Goal: Information Seeking & Learning: Learn about a topic

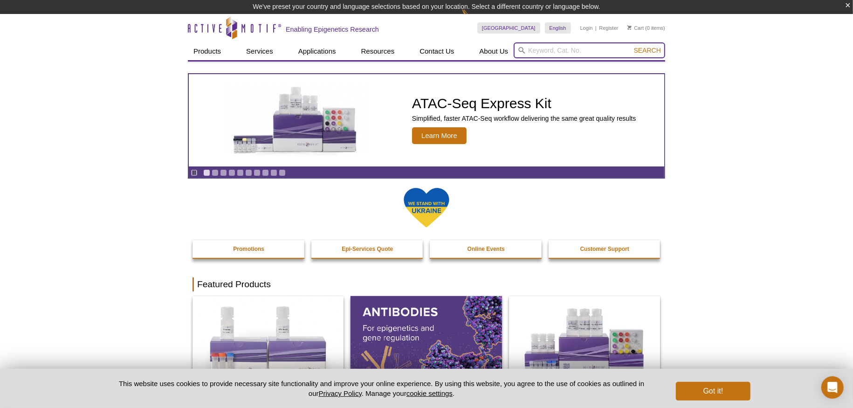
click at [546, 49] on input "search" at bounding box center [589, 50] width 151 height 16
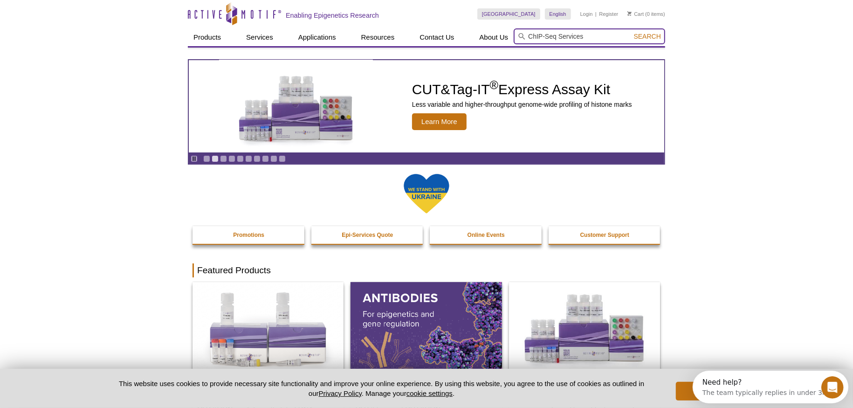
type input "ChIP-Seq Services"
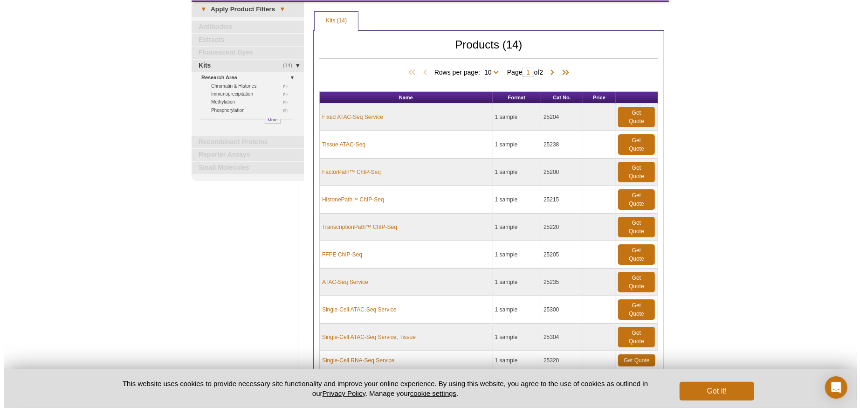
scroll to position [47, 0]
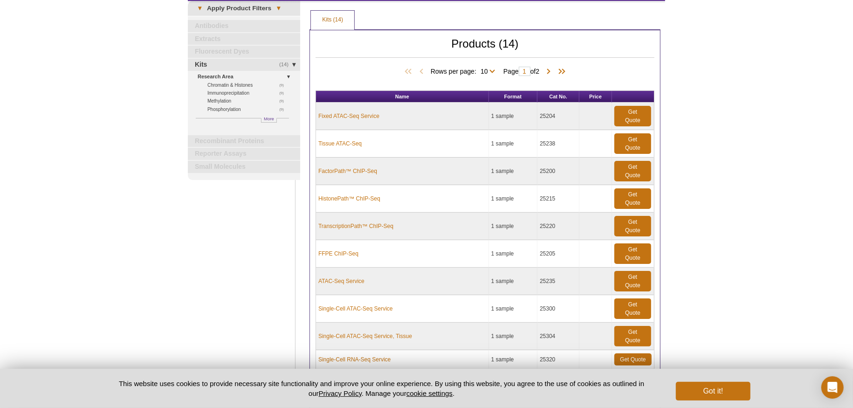
click at [552, 397] on span at bounding box center [548, 401] width 9 height 9
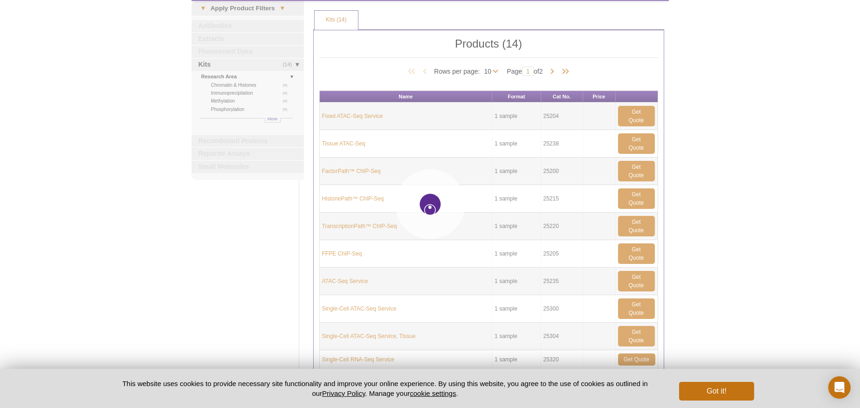
type input "2"
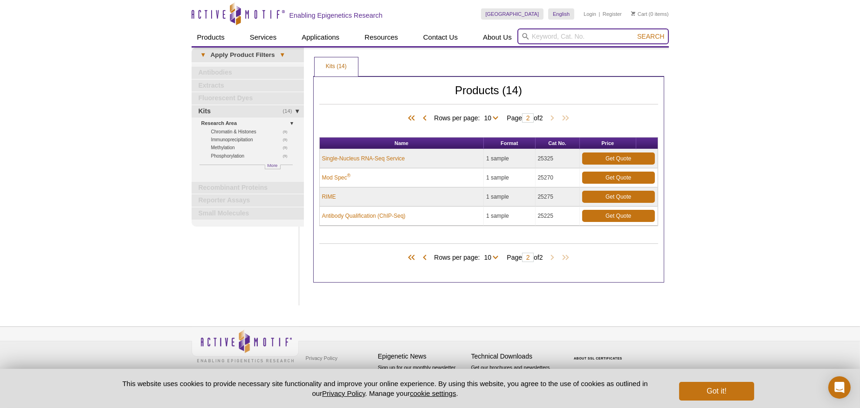
click at [545, 37] on input "search" at bounding box center [592, 36] width 151 height 16
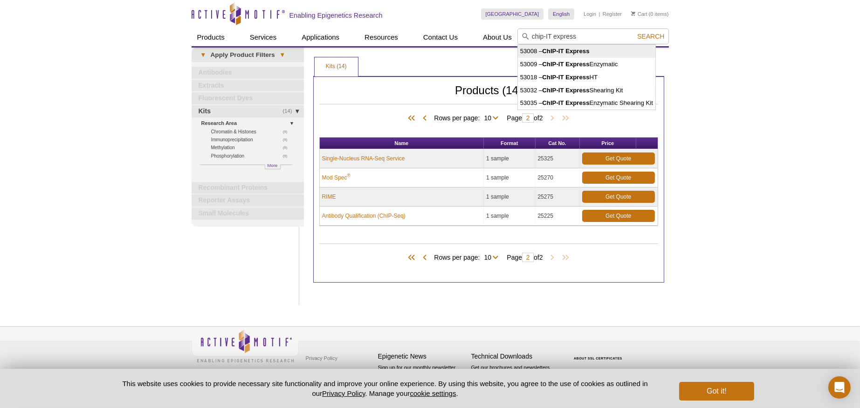
click at [570, 51] on strong "ChIP-IT Express" at bounding box center [565, 51] width 47 height 7
type input "53008 – ChIP-IT Express"
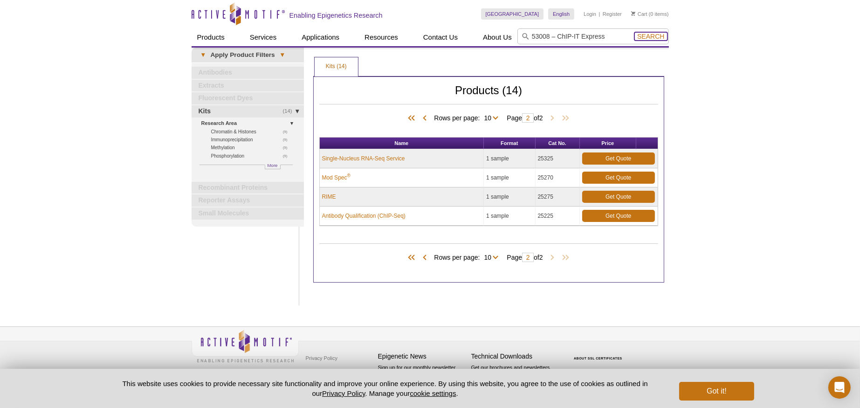
click at [654, 38] on span "Search" at bounding box center [650, 36] width 27 height 7
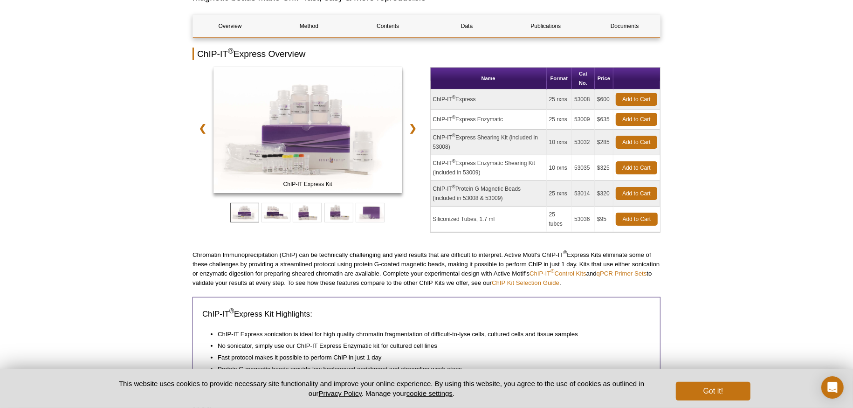
scroll to position [93, 0]
